Goal: Find specific page/section: Find specific page/section

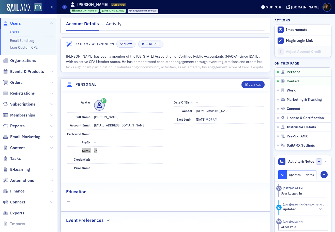
scroll to position [54, 0]
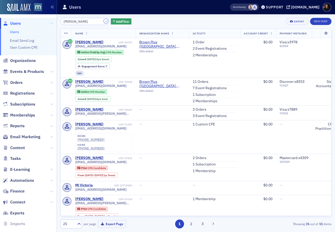
click at [104, 22] on button "×" at bounding box center [106, 21] width 5 height 5
click at [100, 22] on input "search" at bounding box center [85, 21] width 49 height 7
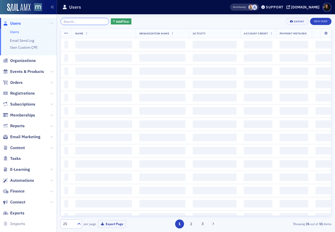
click at [78, 21] on input "search" at bounding box center [85, 21] width 49 height 7
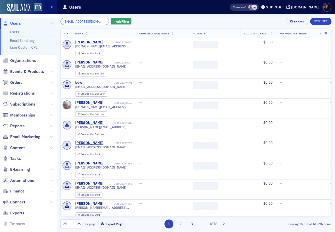
scroll to position [0, 6]
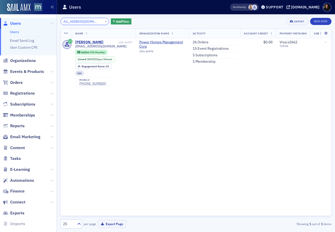
click at [79, 21] on input "dmiller@powershomes.com" at bounding box center [85, 21] width 49 height 7
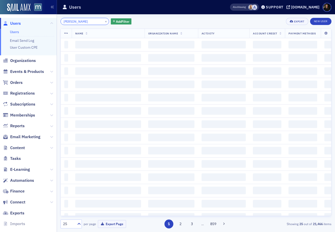
type input "david miller"
